Goal: Navigation & Orientation: Find specific page/section

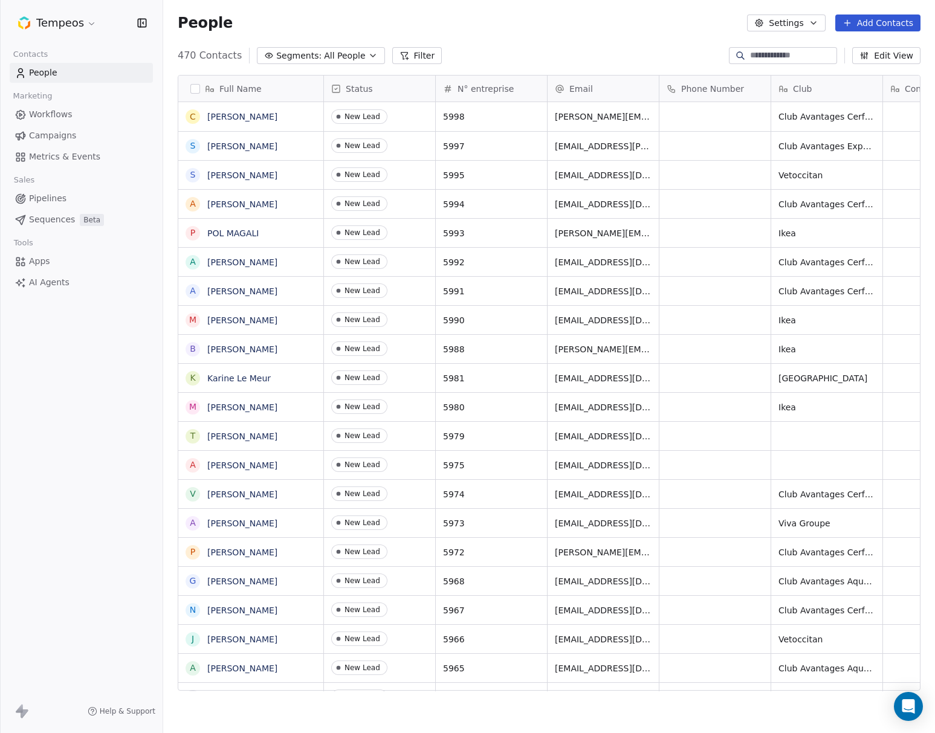
scroll to position [645, 772]
click at [86, 26] on html "Tempeos Contacts People Marketing Workflows Campaigns Metrics & Events Sales Pi…" at bounding box center [467, 366] width 935 height 733
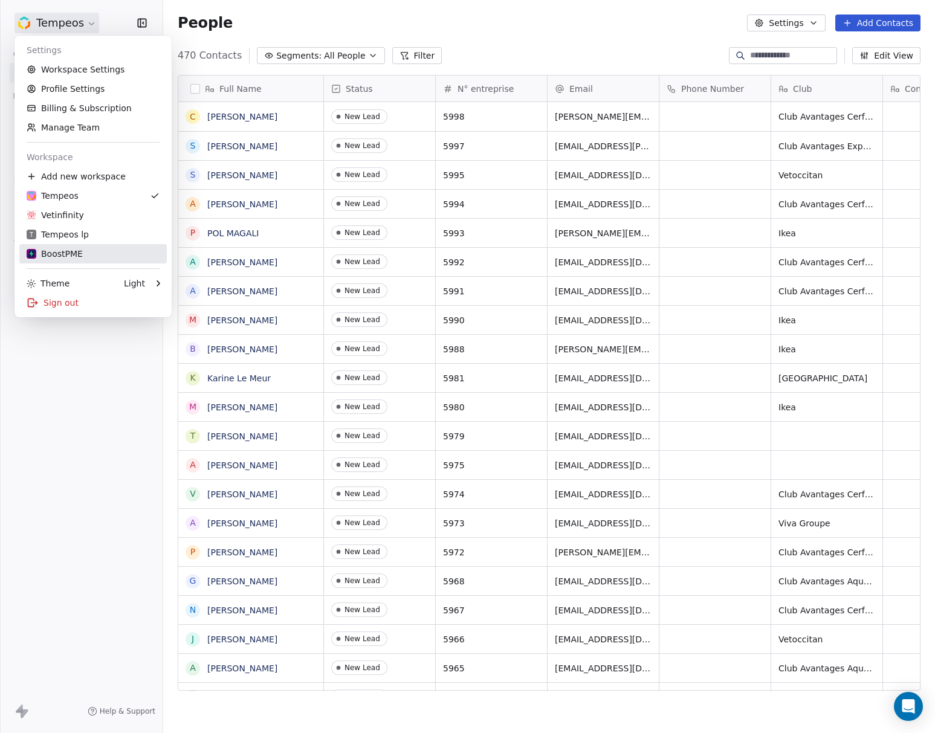
click at [79, 253] on div "BoostPME" at bounding box center [55, 254] width 56 height 12
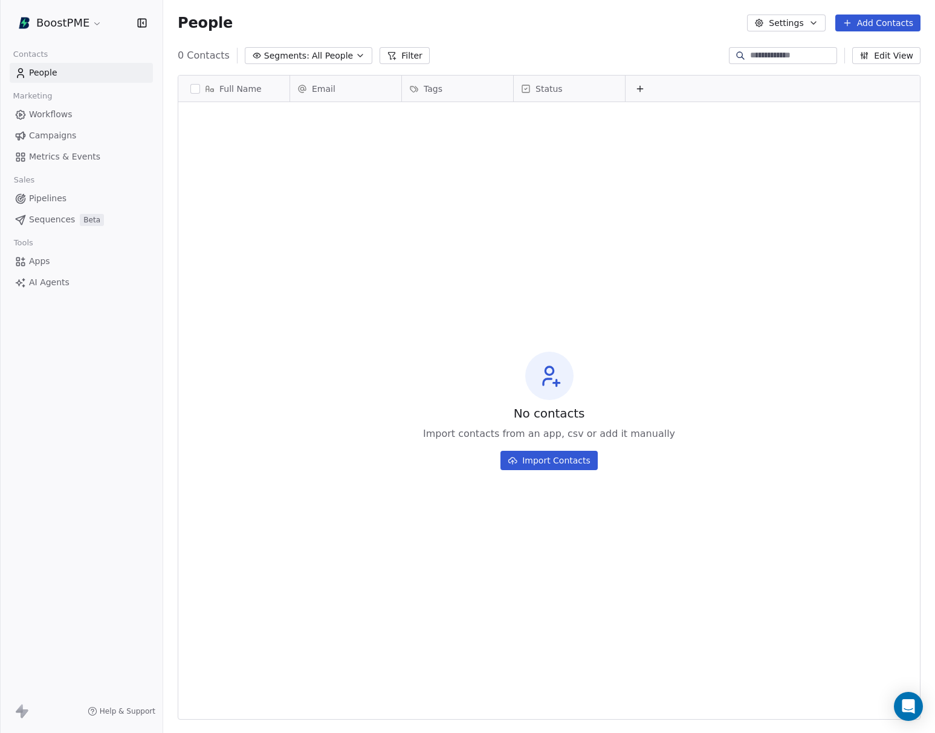
scroll to position [645, 772]
click at [40, 257] on span "Apps" at bounding box center [39, 261] width 21 height 13
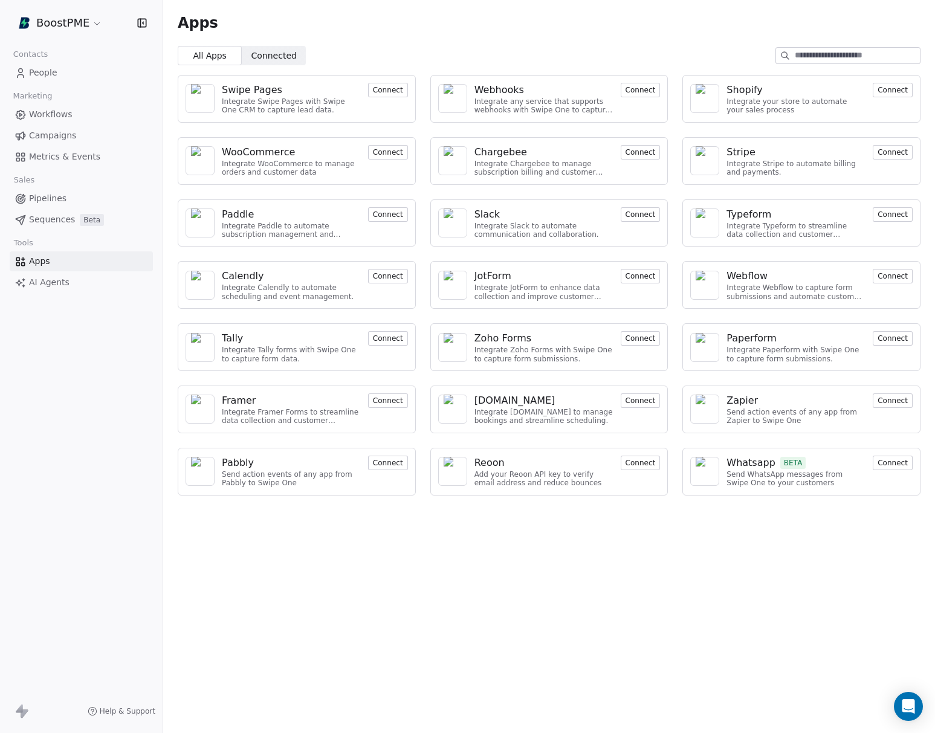
click at [258, 58] on span "Connected" at bounding box center [273, 56] width 45 height 13
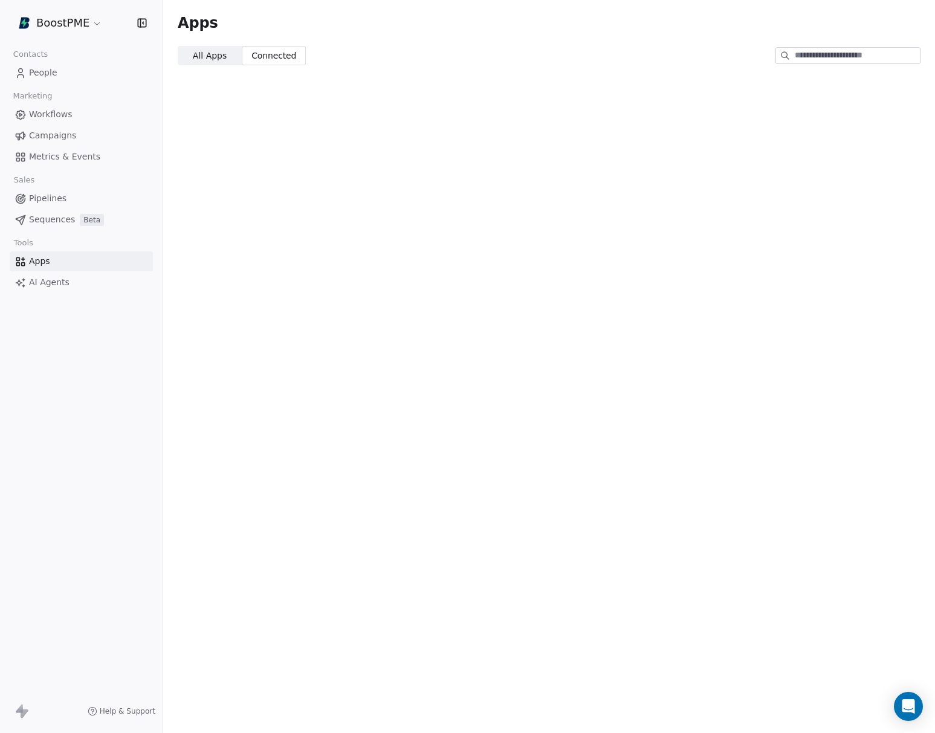
click at [214, 56] on span "All Apps" at bounding box center [210, 56] width 34 height 13
